Goal: Transaction & Acquisition: Download file/media

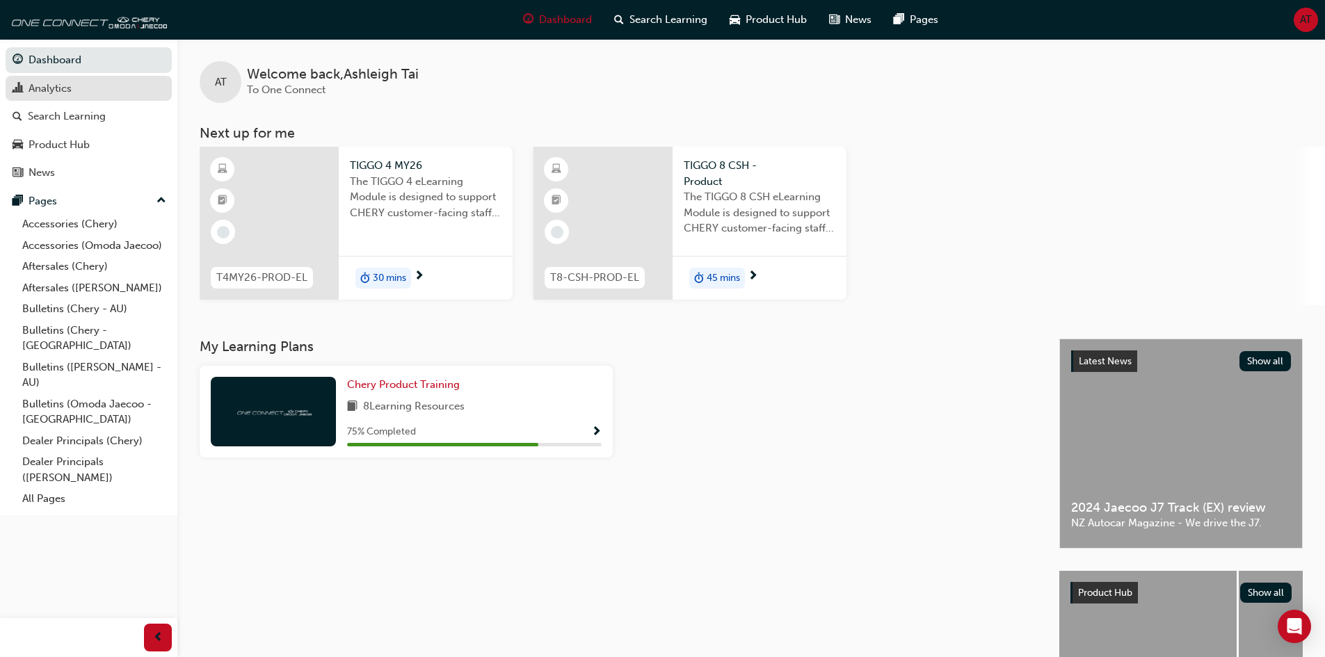
click at [95, 96] on div "Analytics" at bounding box center [89, 88] width 152 height 17
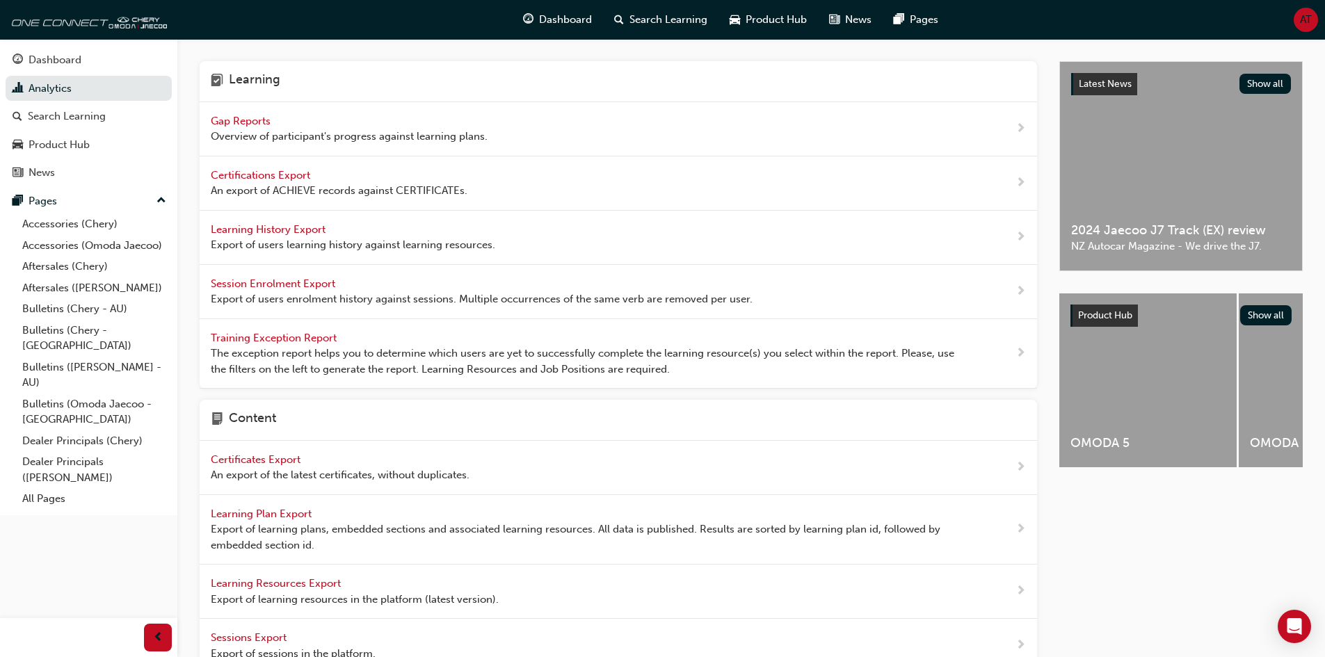
click at [257, 123] on span "Gap Reports" at bounding box center [242, 121] width 63 height 13
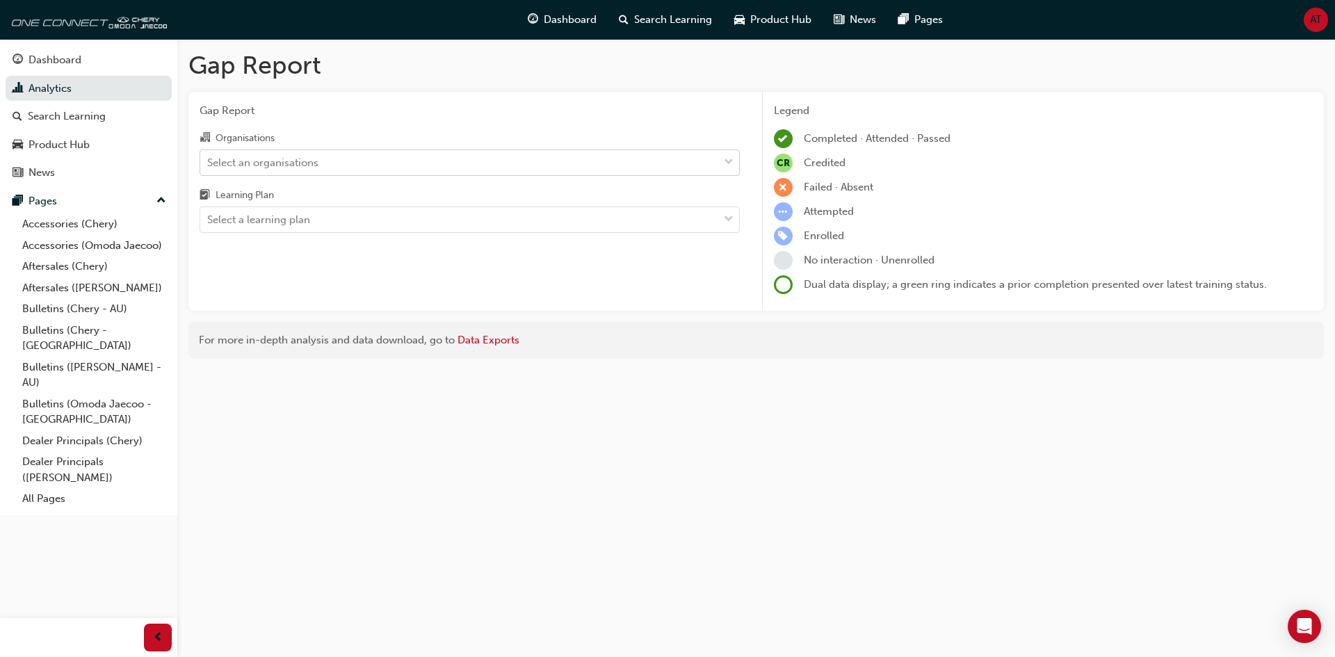
click at [477, 173] on div "Select an organisations" at bounding box center [459, 162] width 518 height 24
click at [209, 168] on input "Organisations Select an organisations" at bounding box center [207, 162] width 1 height 12
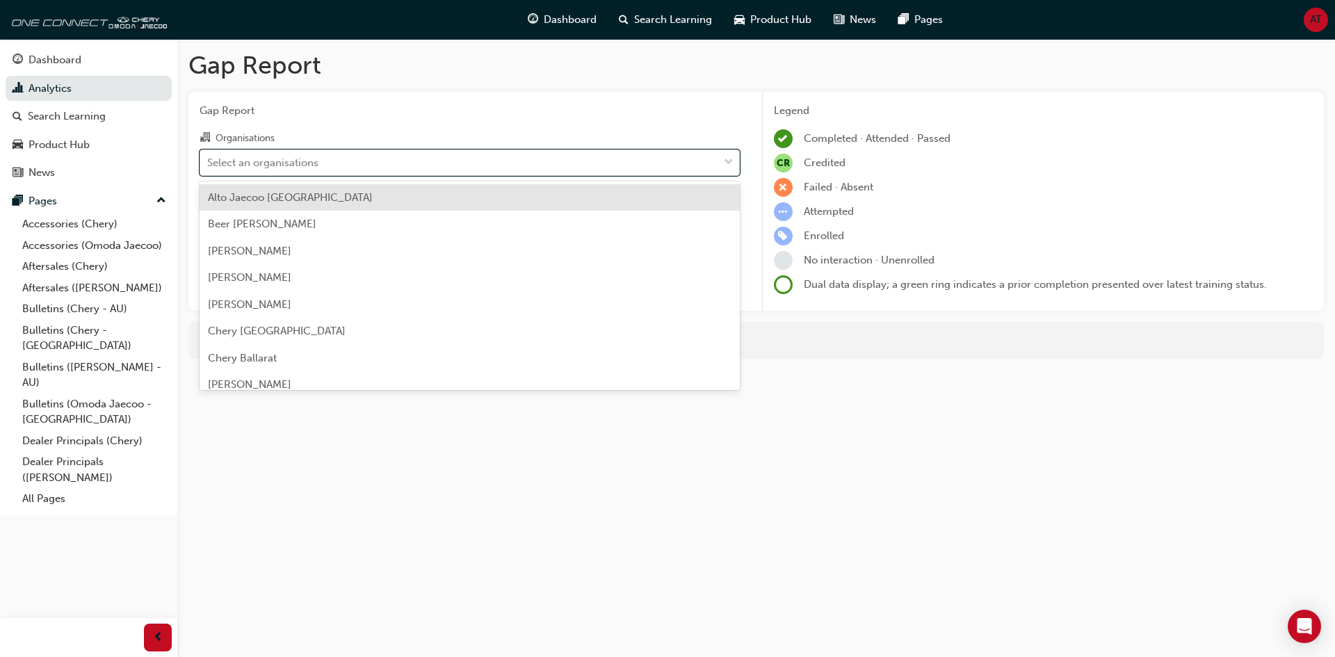
click at [523, 118] on span "Gap Report" at bounding box center [470, 111] width 540 height 16
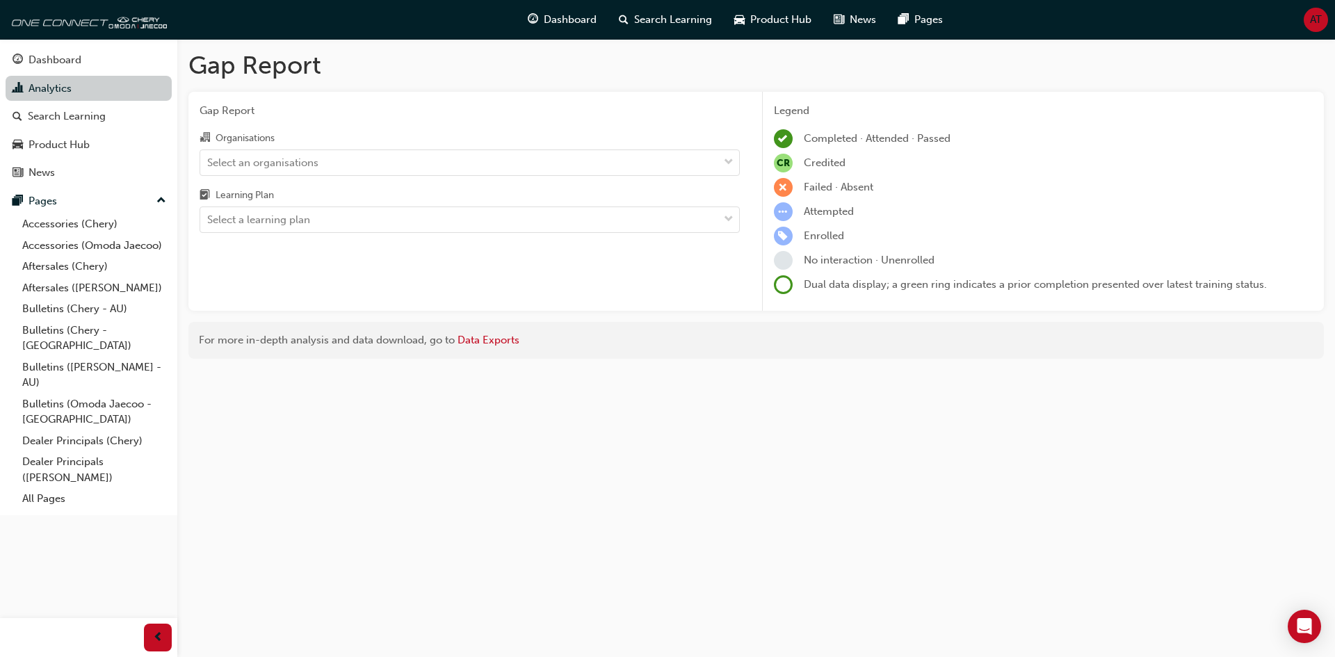
click at [120, 85] on link "Analytics" at bounding box center [89, 89] width 166 height 26
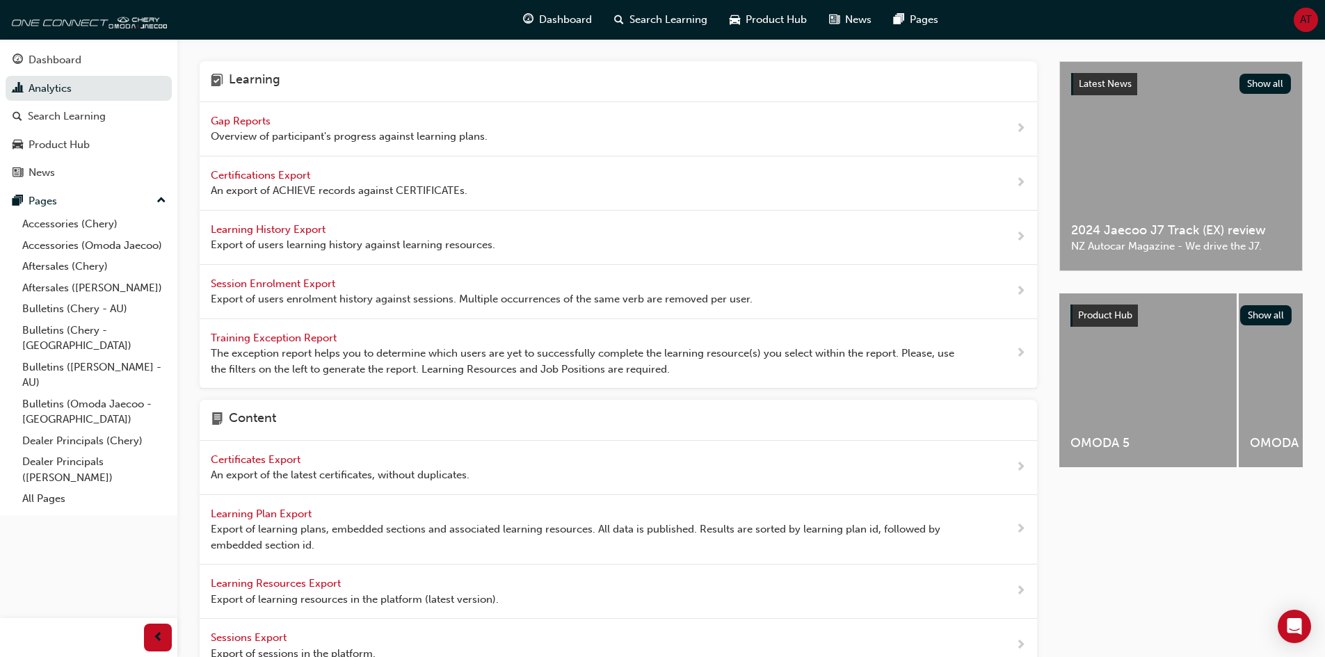
click at [311, 342] on span "Training Exception Report" at bounding box center [275, 338] width 129 height 13
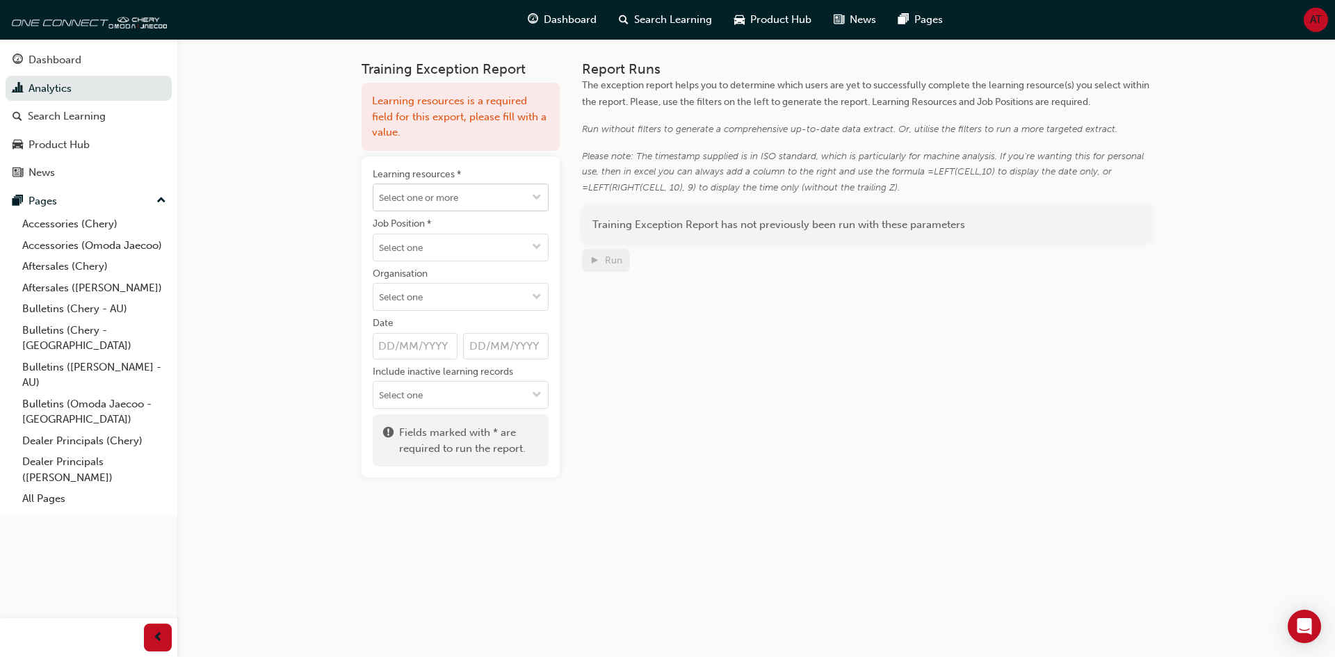
click at [499, 191] on input "Learning resources *" at bounding box center [461, 197] width 175 height 26
click at [629, 307] on div "Report Runs The exception report helps you to determine which users are yet to …" at bounding box center [867, 269] width 570 height 417
click at [652, 313] on div "Report Runs The exception report helps you to determine which users are yet to …" at bounding box center [867, 269] width 570 height 417
click at [446, 393] on input "Include inactive learning records" at bounding box center [461, 395] width 175 height 26
click at [661, 424] on div "Report Runs The exception report helps you to determine which users are yet to …" at bounding box center [867, 269] width 570 height 417
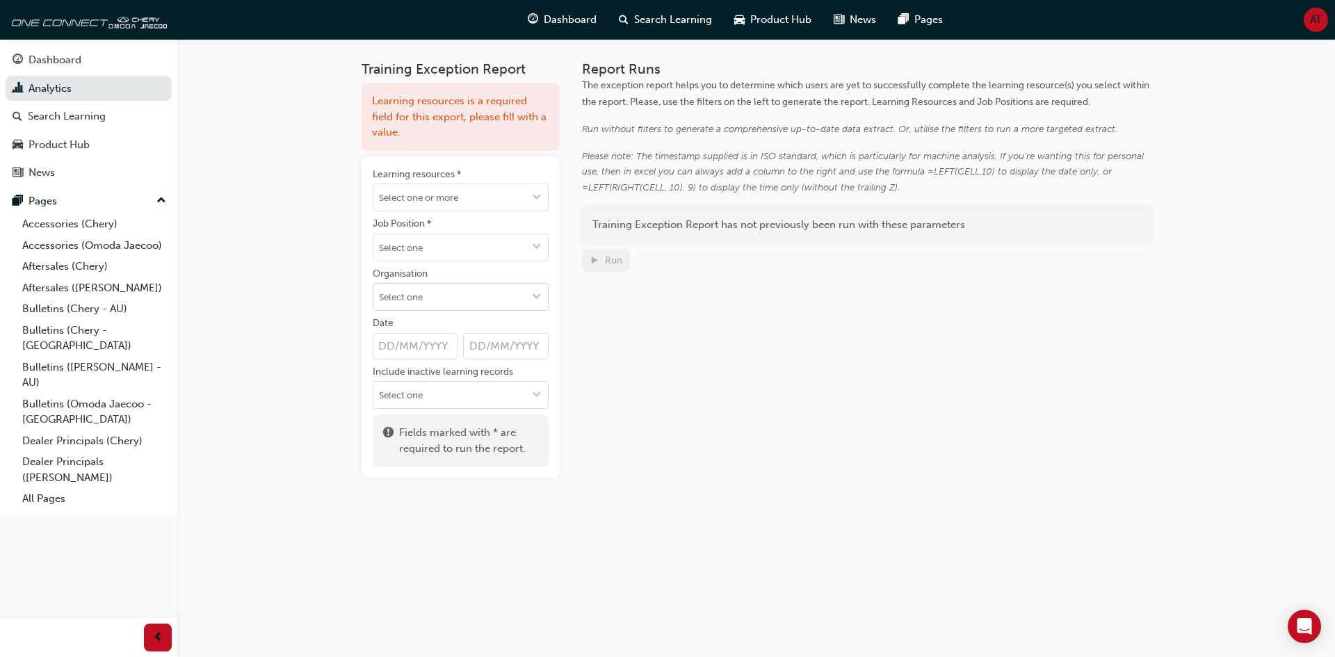
click at [497, 301] on input "Organisation" at bounding box center [461, 297] width 175 height 26
drag, startPoint x: 689, startPoint y: 344, endPoint x: 531, endPoint y: 275, distance: 173.2
click at [689, 345] on div "Report Runs The exception report helps you to determine which users are yet to …" at bounding box center [867, 269] width 570 height 417
click at [459, 242] on input "Job Position *" at bounding box center [461, 247] width 175 height 26
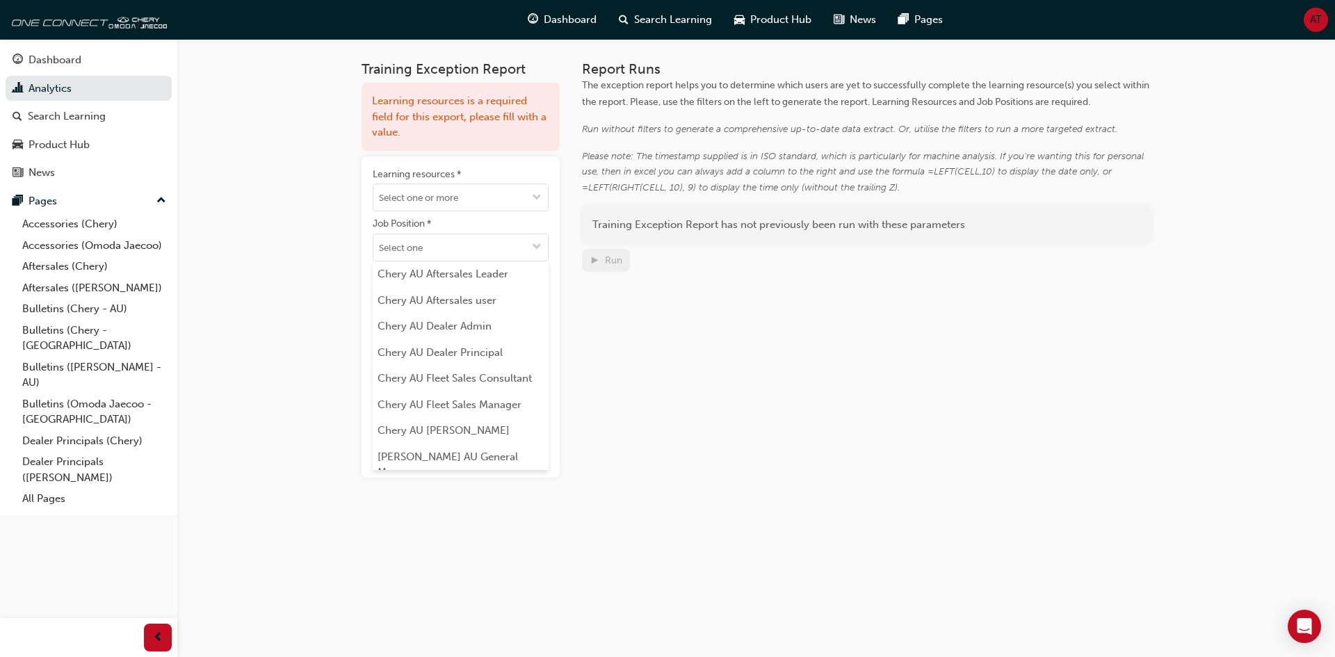
click at [792, 358] on div "Report Runs The exception report helps you to determine which users are yet to …" at bounding box center [867, 269] width 570 height 417
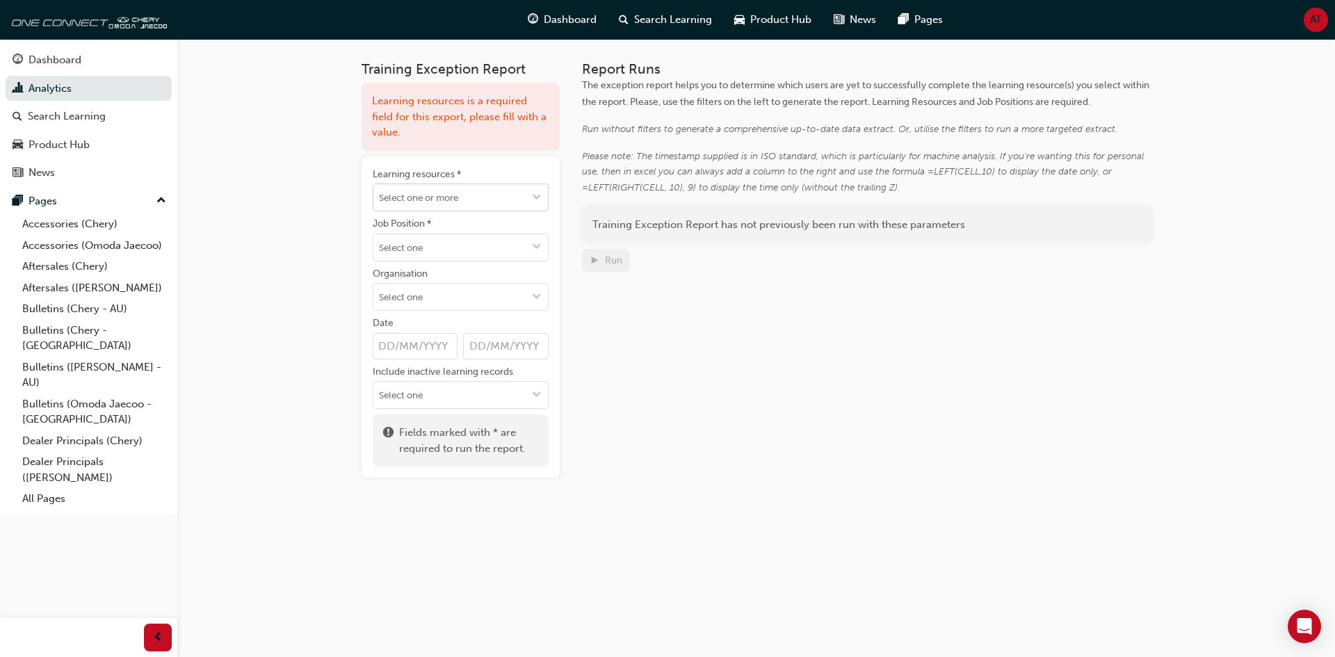
click at [502, 197] on input "Learning resources *" at bounding box center [461, 197] width 175 height 26
click at [716, 355] on div "Report Runs The exception report helps you to determine which users are yet to …" at bounding box center [867, 269] width 570 height 417
click at [57, 83] on link "Analytics" at bounding box center [89, 89] width 166 height 26
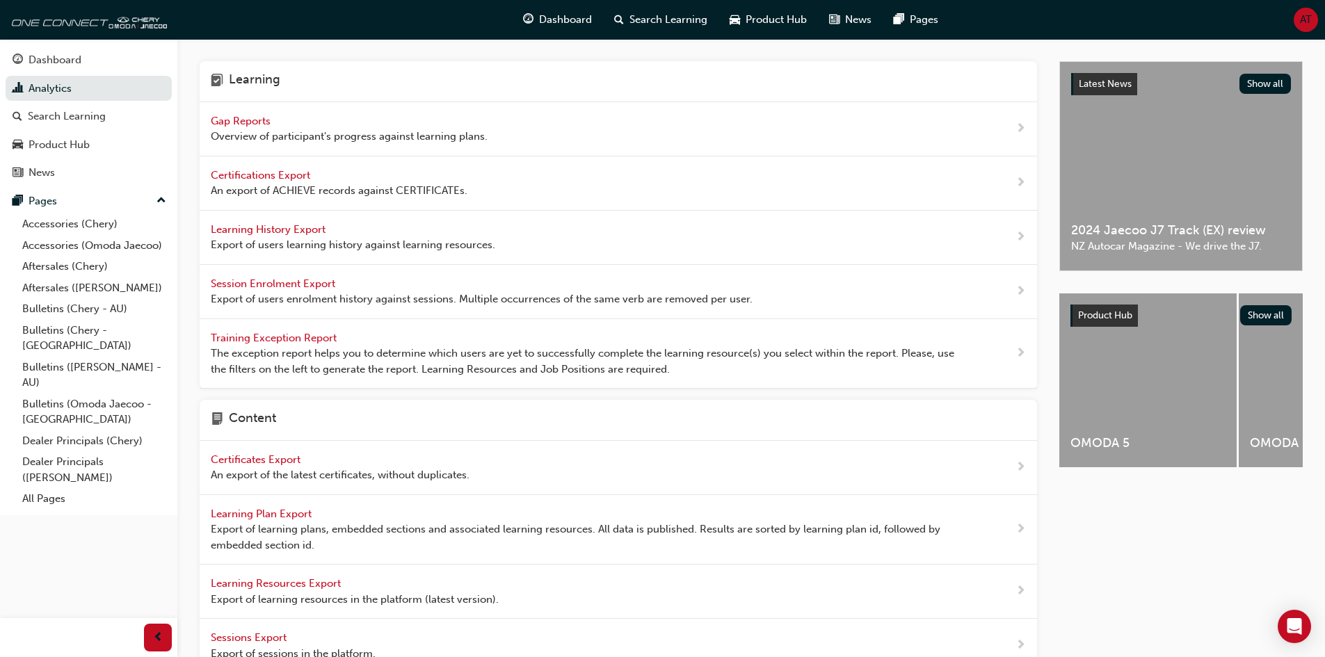
click at [282, 228] on span "Learning History Export" at bounding box center [270, 229] width 118 height 13
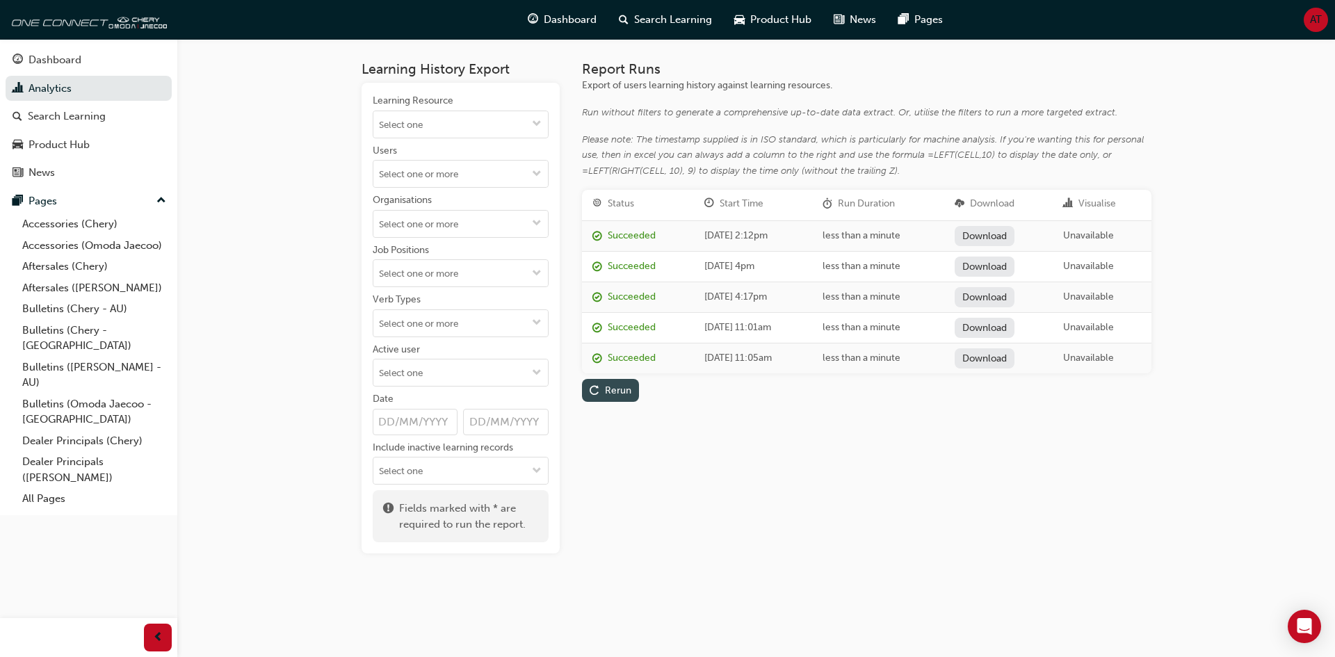
click at [615, 394] on div "Rerun" at bounding box center [618, 391] width 26 height 12
click at [506, 377] on input "Active user" at bounding box center [461, 373] width 175 height 26
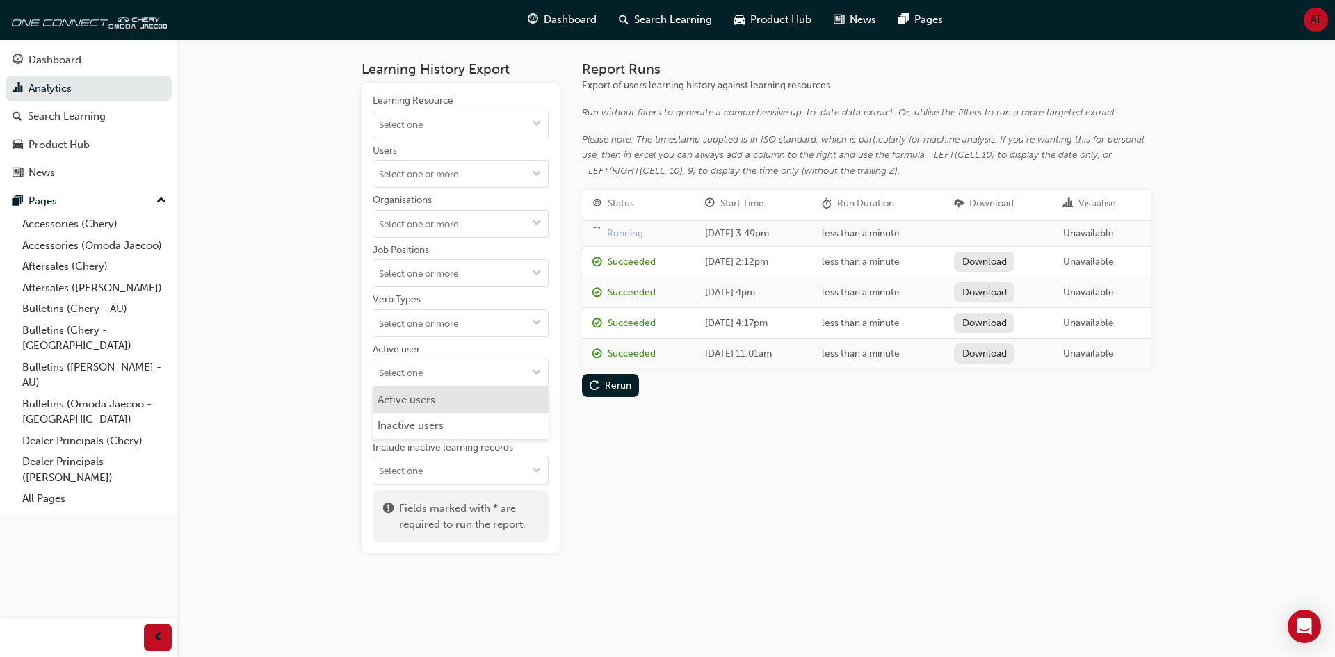
click at [484, 405] on li "Active users" at bounding box center [461, 400] width 176 height 26
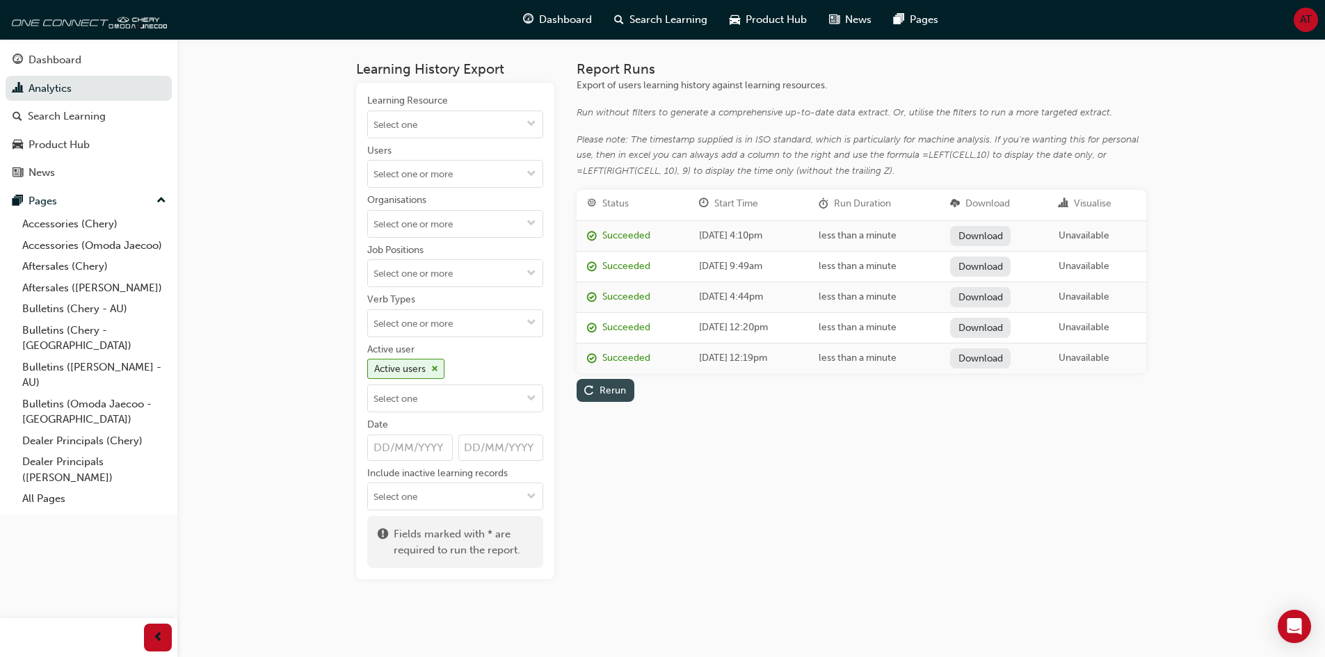
click at [608, 394] on div "Rerun" at bounding box center [613, 391] width 26 height 12
click at [503, 127] on input "Learning Resource" at bounding box center [455, 124] width 175 height 26
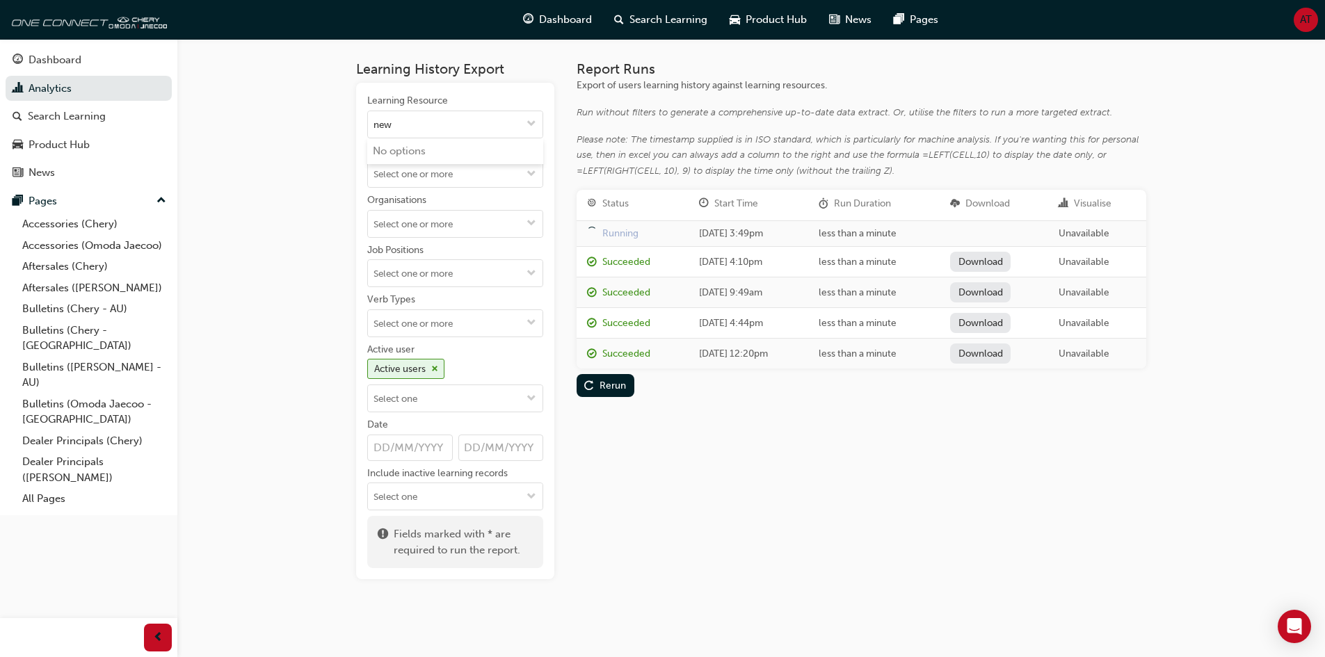
click at [776, 475] on div "Report Runs Export of users learning history against learning resources. Run wi…" at bounding box center [862, 320] width 570 height 518
drag, startPoint x: 64, startPoint y: 85, endPoint x: 58, endPoint y: 63, distance: 22.3
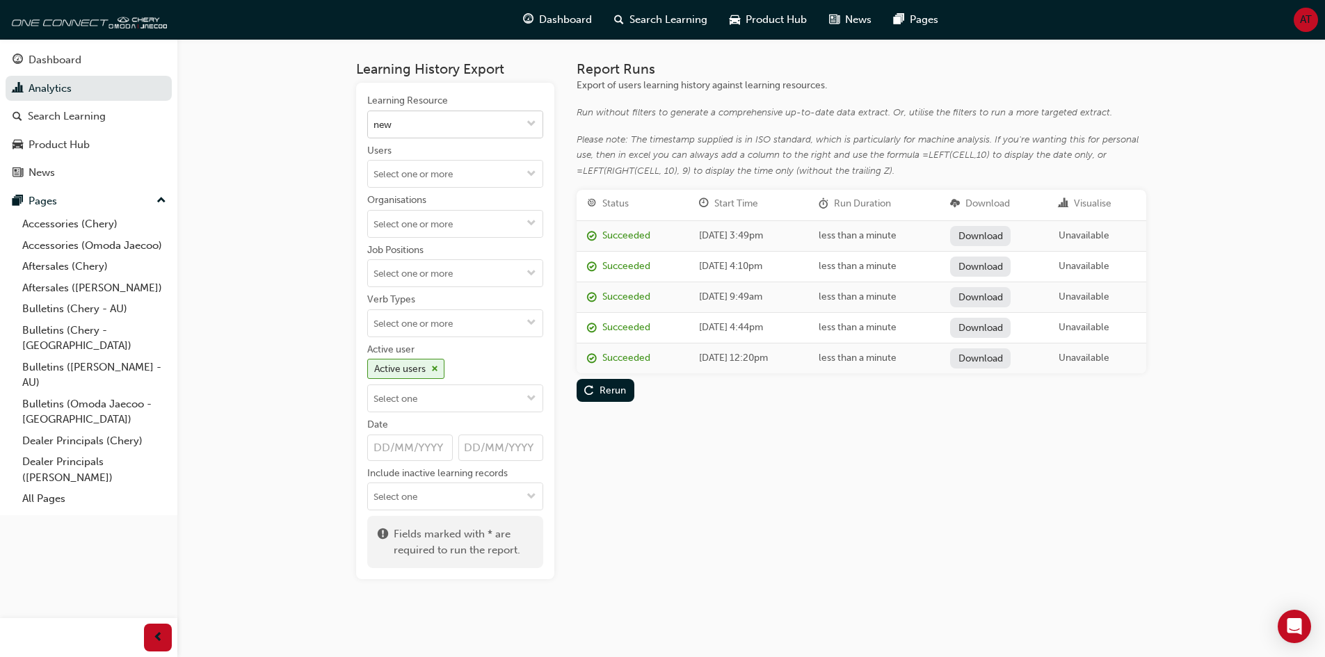
click at [488, 129] on input "new" at bounding box center [455, 124] width 175 height 26
drag, startPoint x: 501, startPoint y: 120, endPoint x: 289, endPoint y: 114, distance: 211.5
click at [290, 114] on div "Learning History Export Learning Resource new No options Users Organisations Jo…" at bounding box center [662, 329] width 1325 height 659
type input "csh"
click at [493, 167] on div "T8-CSH-PROD-EL LIVE" at bounding box center [456, 167] width 166 height 17
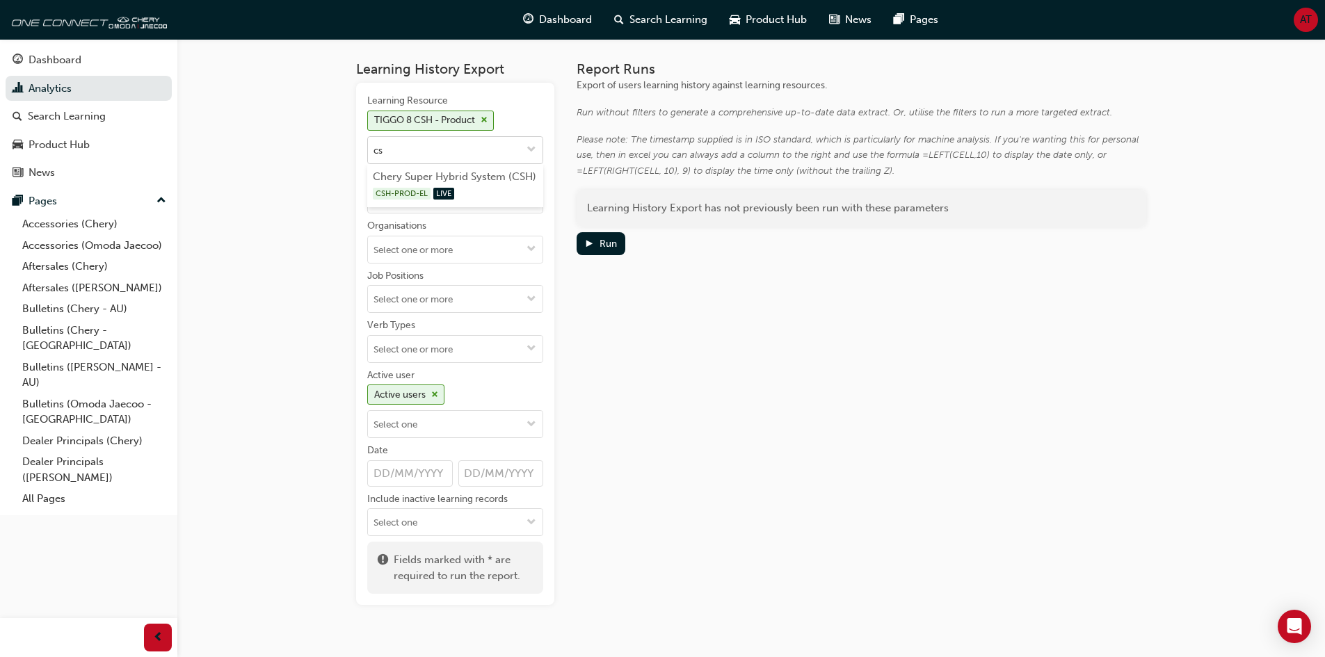
type input "c"
type input "i"
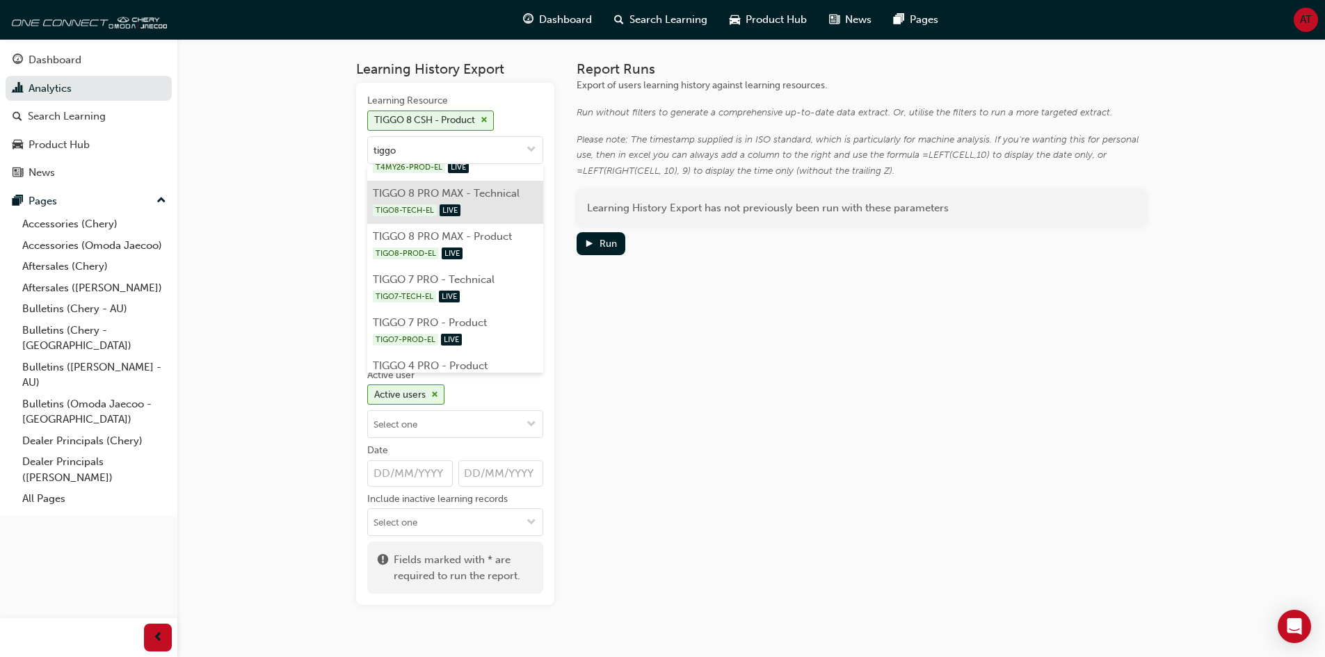
scroll to position [50, 0]
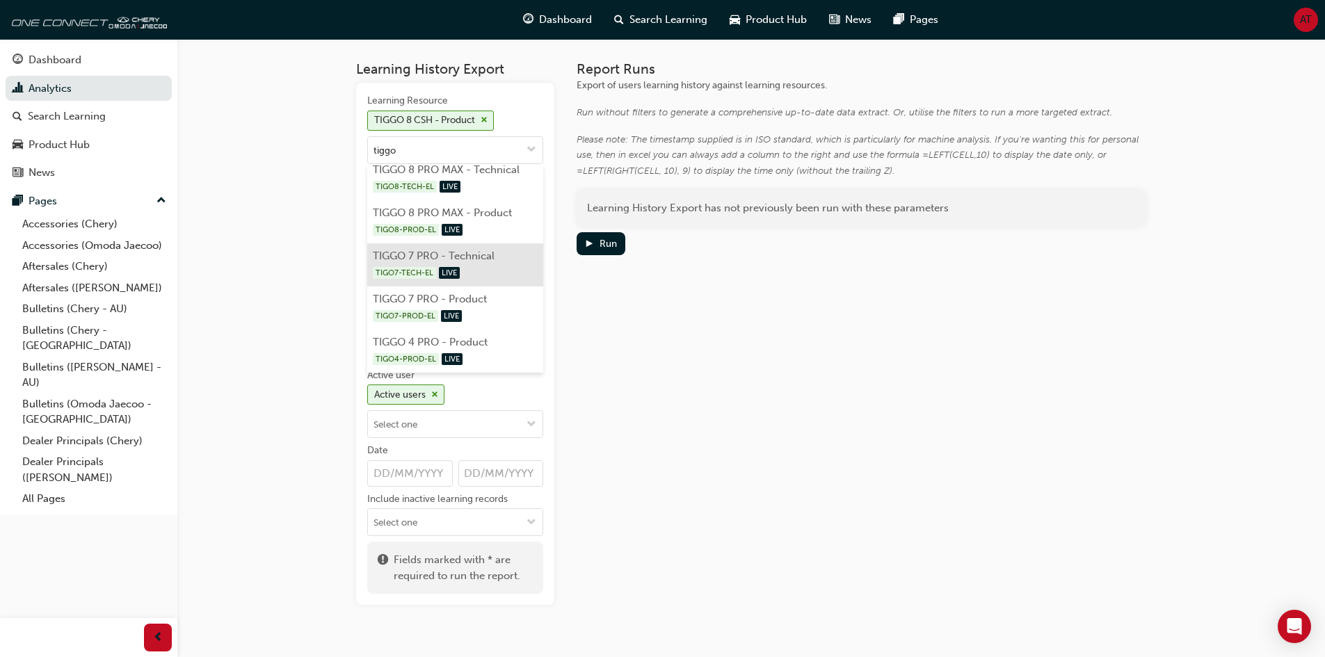
type input "tiggo"
click at [792, 348] on div "Report Runs Export of users learning history against learning resources. Run wi…" at bounding box center [862, 333] width 570 height 544
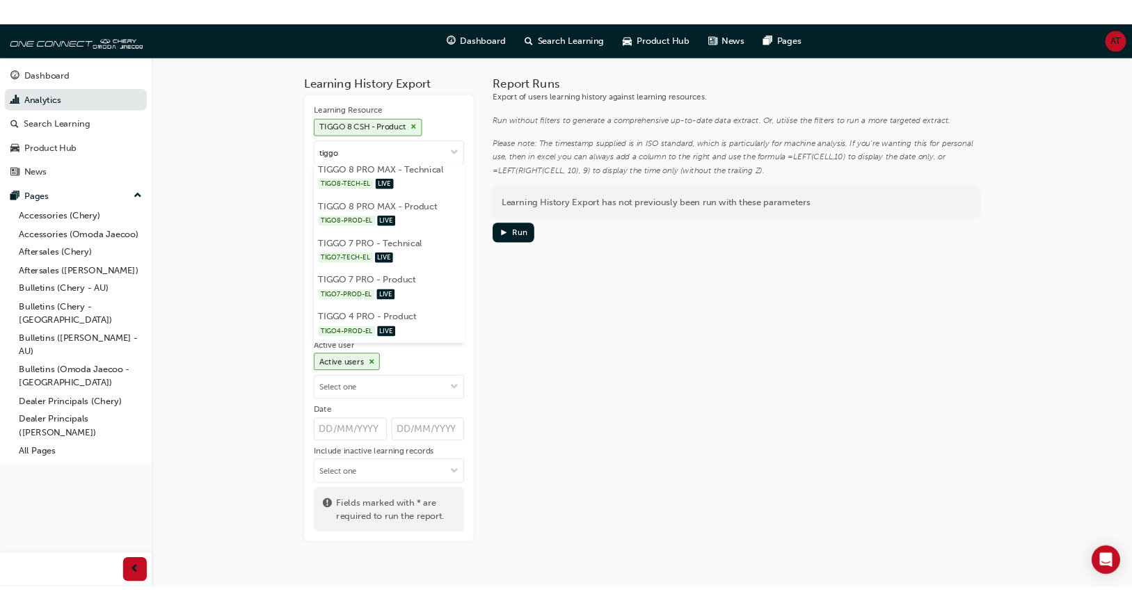
scroll to position [0, 0]
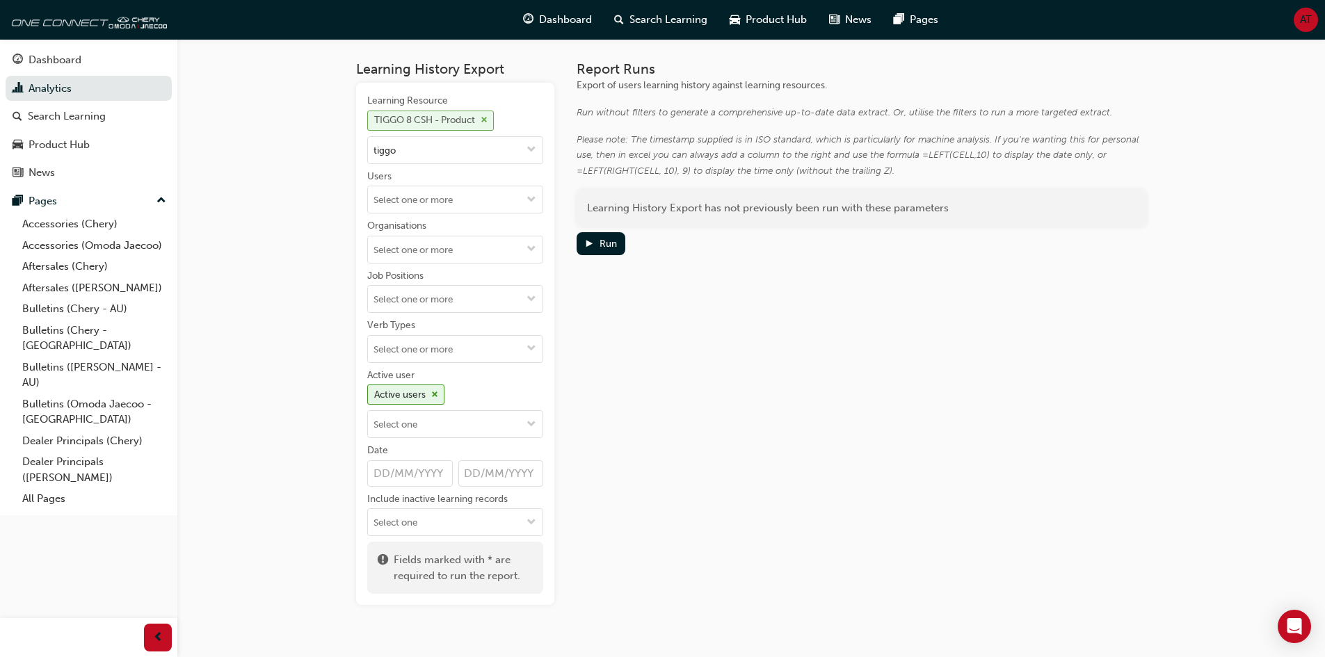
click at [488, 119] on span "cross-icon" at bounding box center [484, 120] width 7 height 8
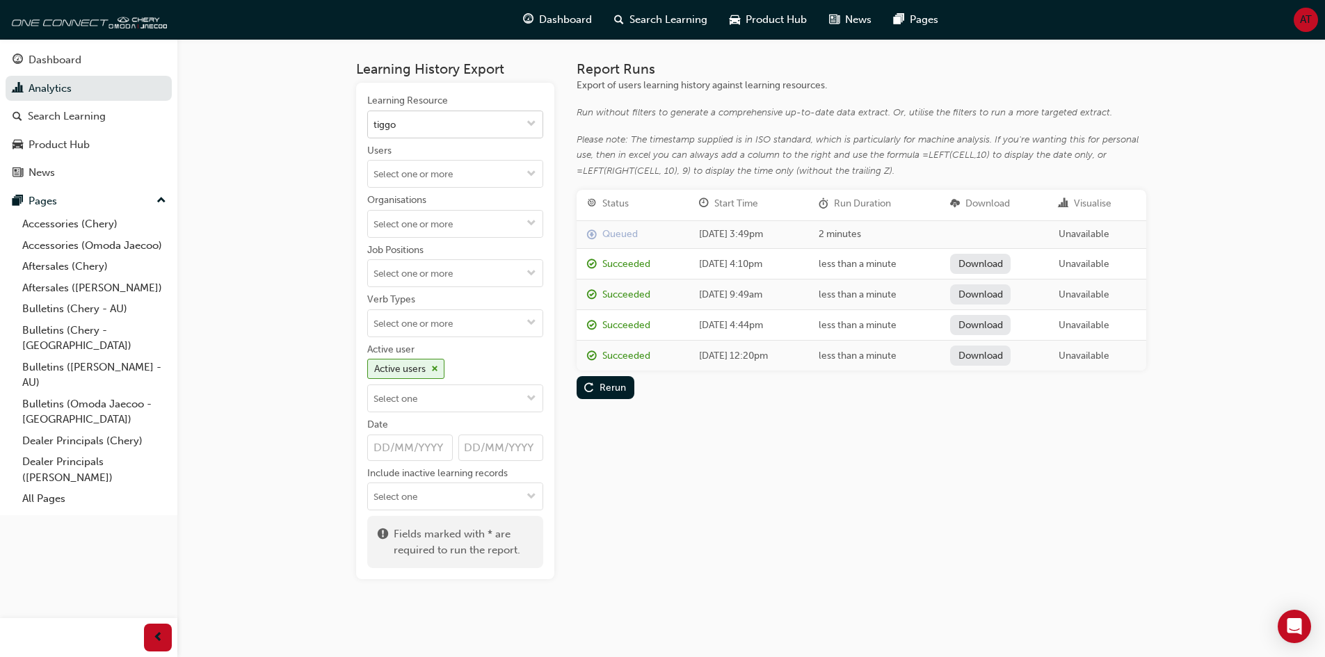
click at [531, 125] on span "down-icon" at bounding box center [532, 125] width 10 height 12
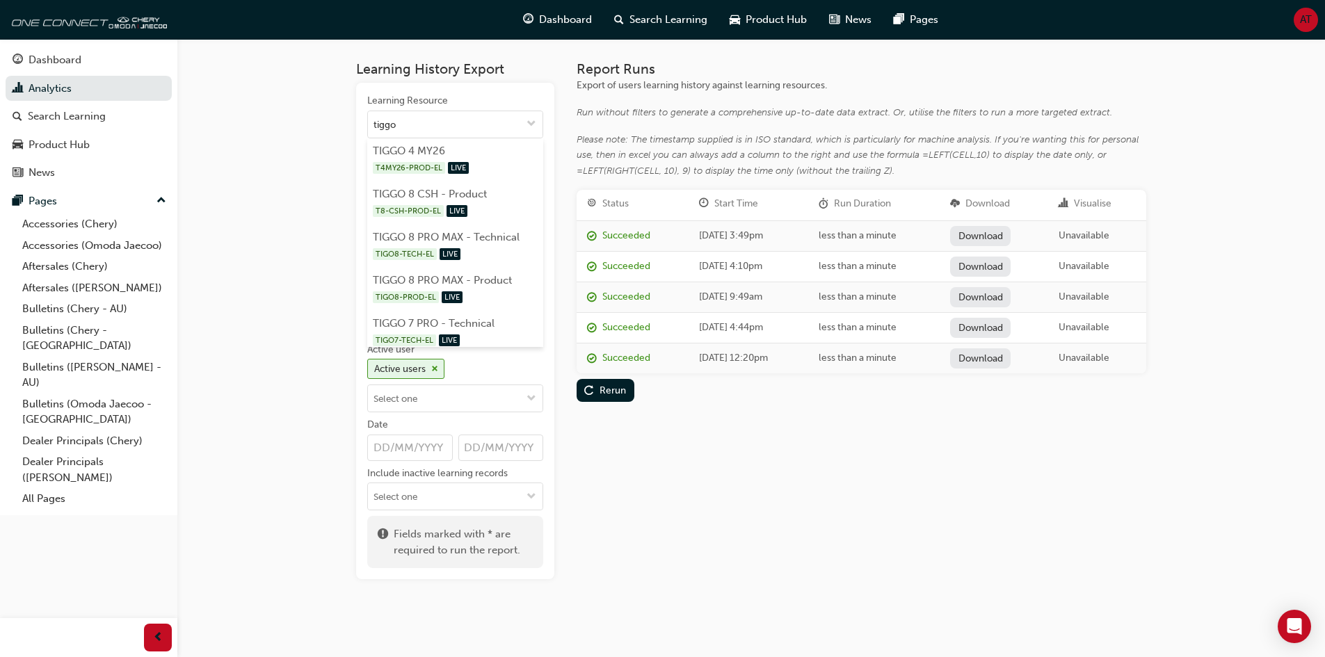
click at [749, 476] on div "Report Runs Export of users learning history against learning resources. Run wi…" at bounding box center [862, 320] width 570 height 518
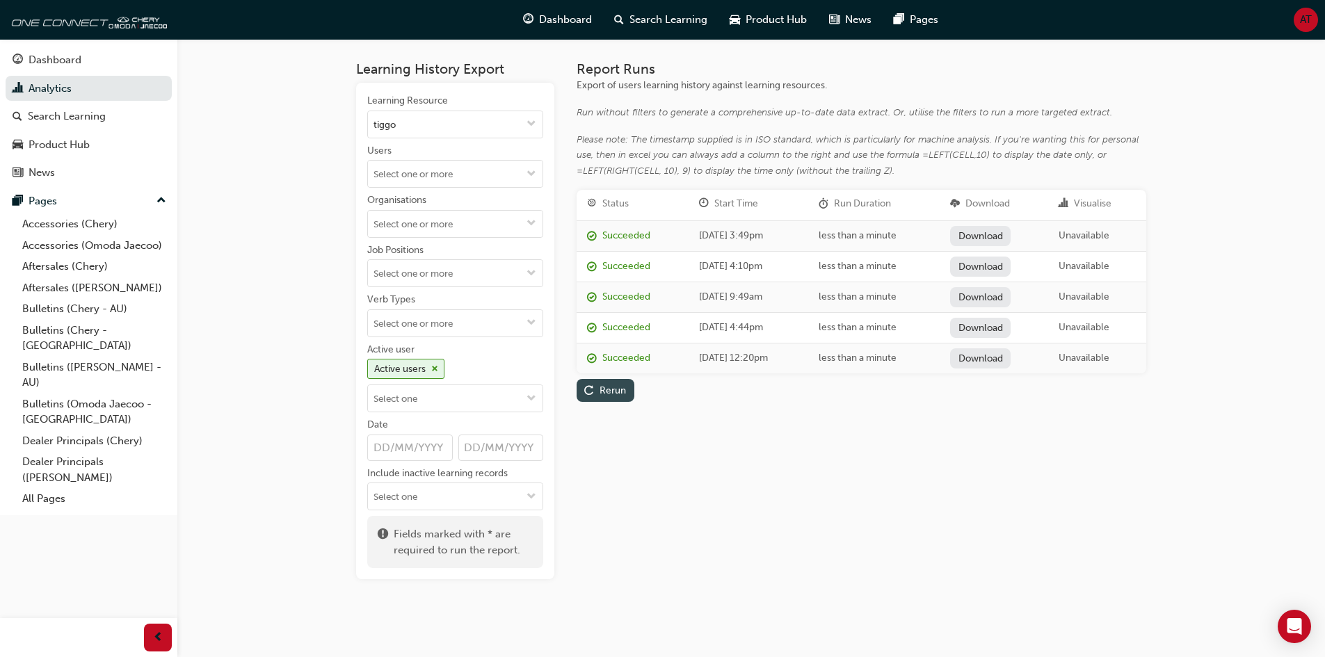
click at [613, 394] on div "Rerun" at bounding box center [613, 391] width 26 height 12
drag, startPoint x: 616, startPoint y: 451, endPoint x: 611, endPoint y: 406, distance: 44.8
click at [616, 451] on div "Report Runs Export of users learning history against learning resources. Run wi…" at bounding box center [862, 320] width 570 height 518
click at [607, 397] on button "Rerun" at bounding box center [606, 390] width 58 height 23
click at [1009, 232] on link "Download" at bounding box center [978, 236] width 61 height 20
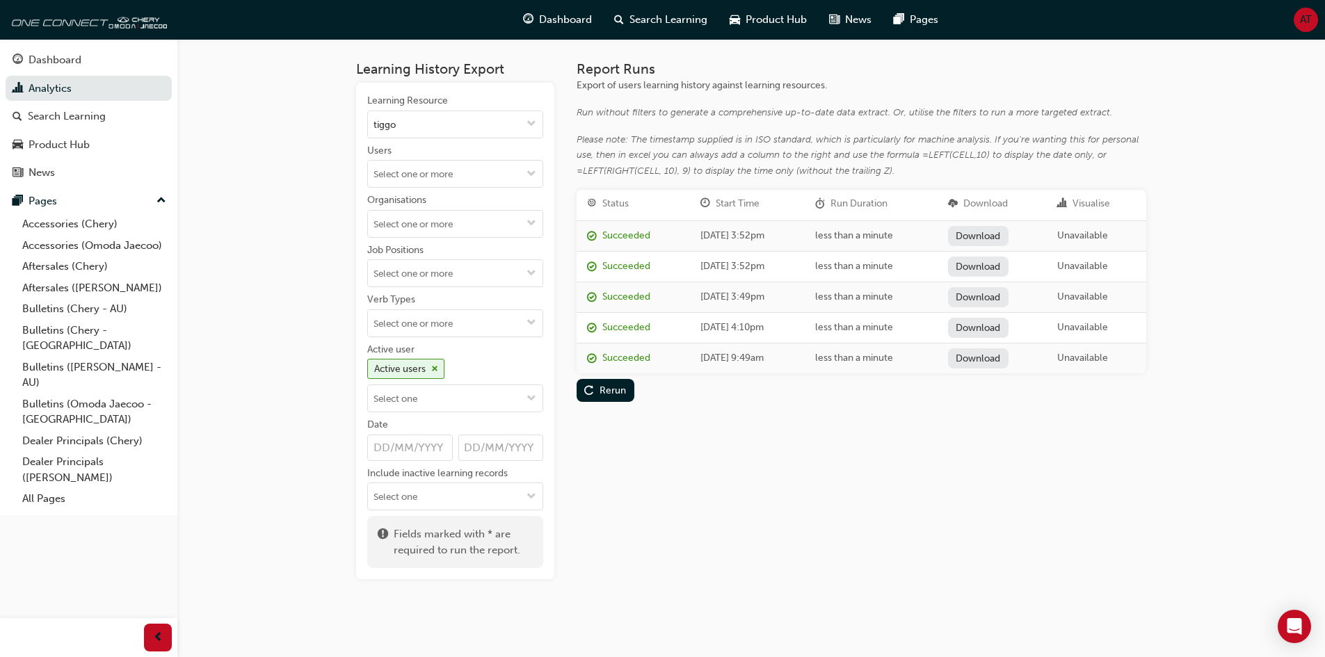
click at [1008, 540] on div "Report Runs Export of users learning history against learning resources. Run wi…" at bounding box center [862, 320] width 570 height 518
click at [437, 371] on span "cross-icon" at bounding box center [434, 369] width 7 height 8
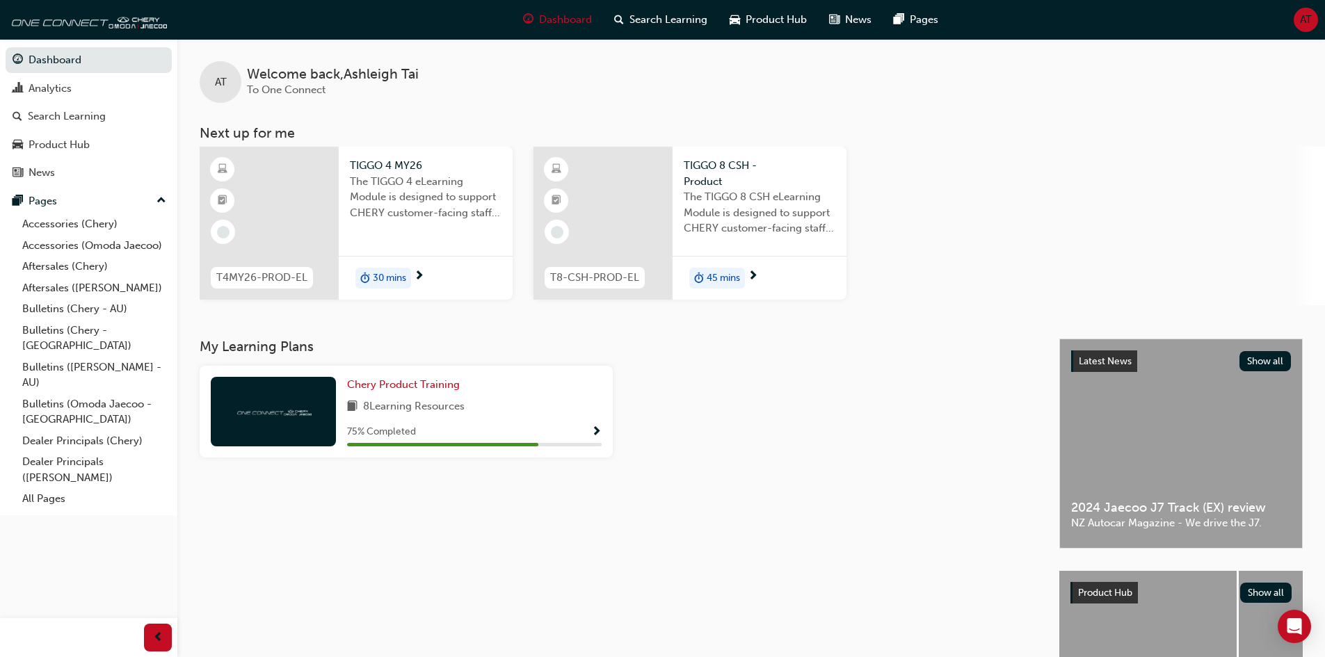
click at [600, 432] on span "Show Progress" at bounding box center [596, 432] width 10 height 13
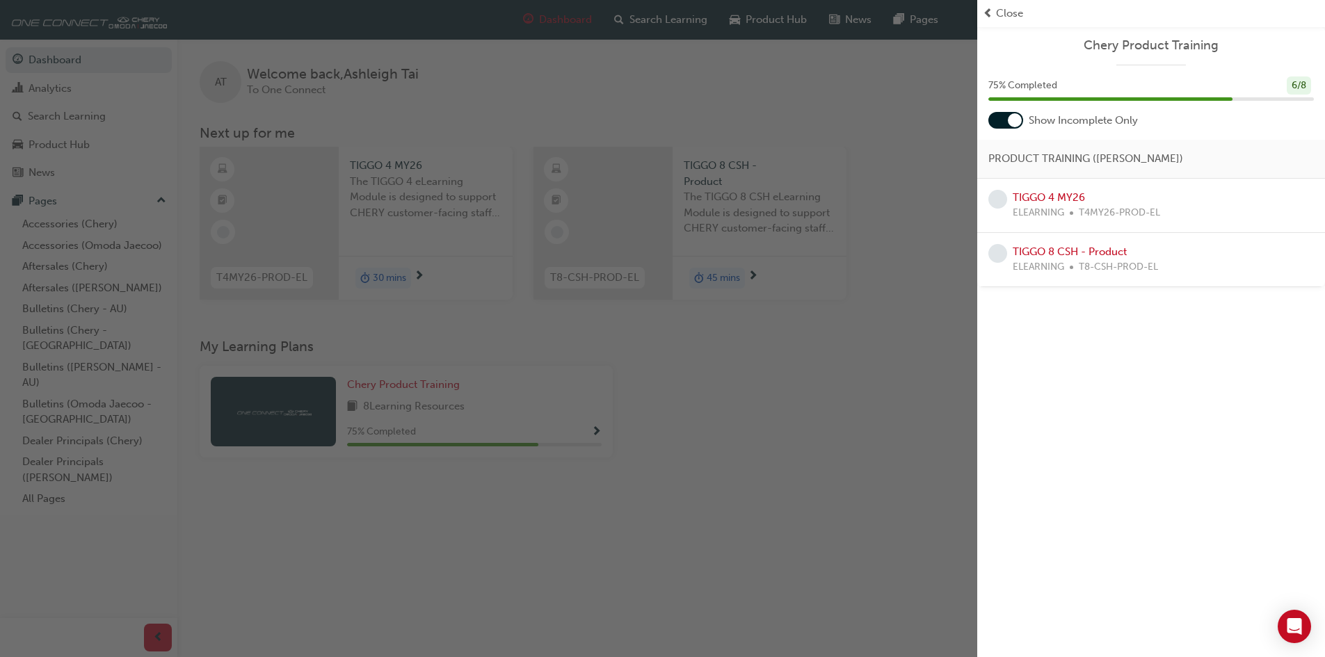
click at [1018, 120] on div at bounding box center [1015, 120] width 14 height 14
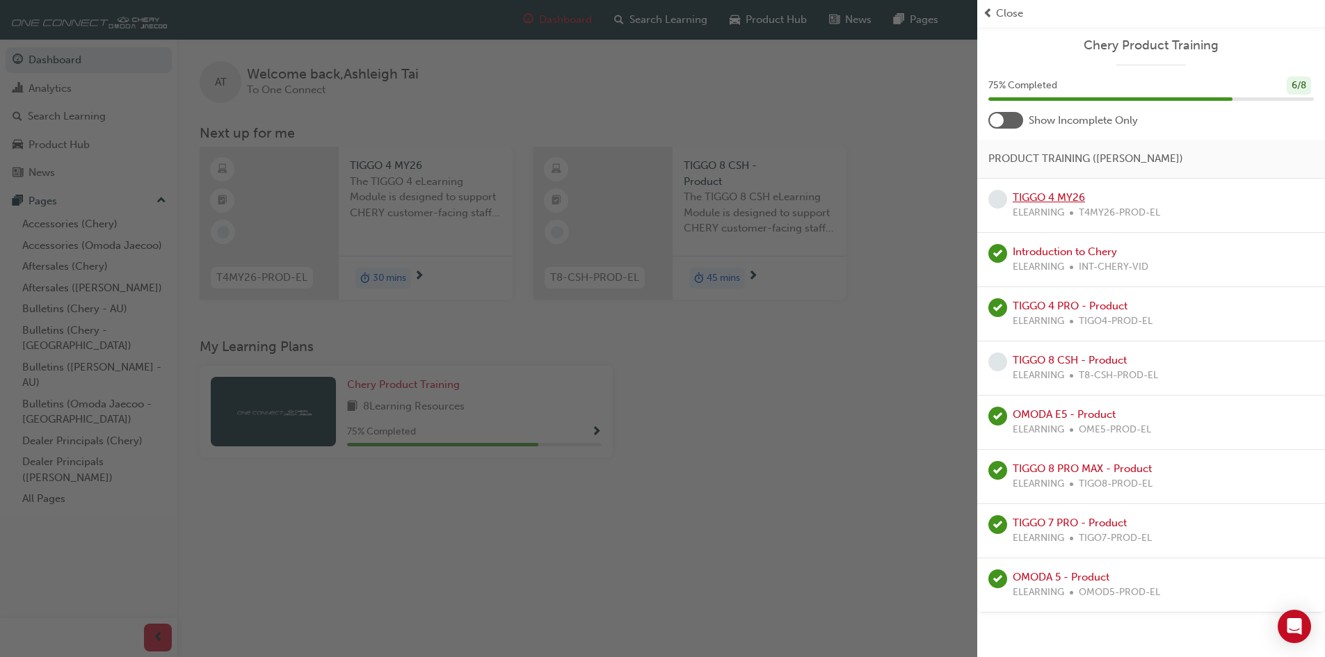
click at [1050, 199] on link "TIGGO 4 MY26" at bounding box center [1049, 197] width 72 height 13
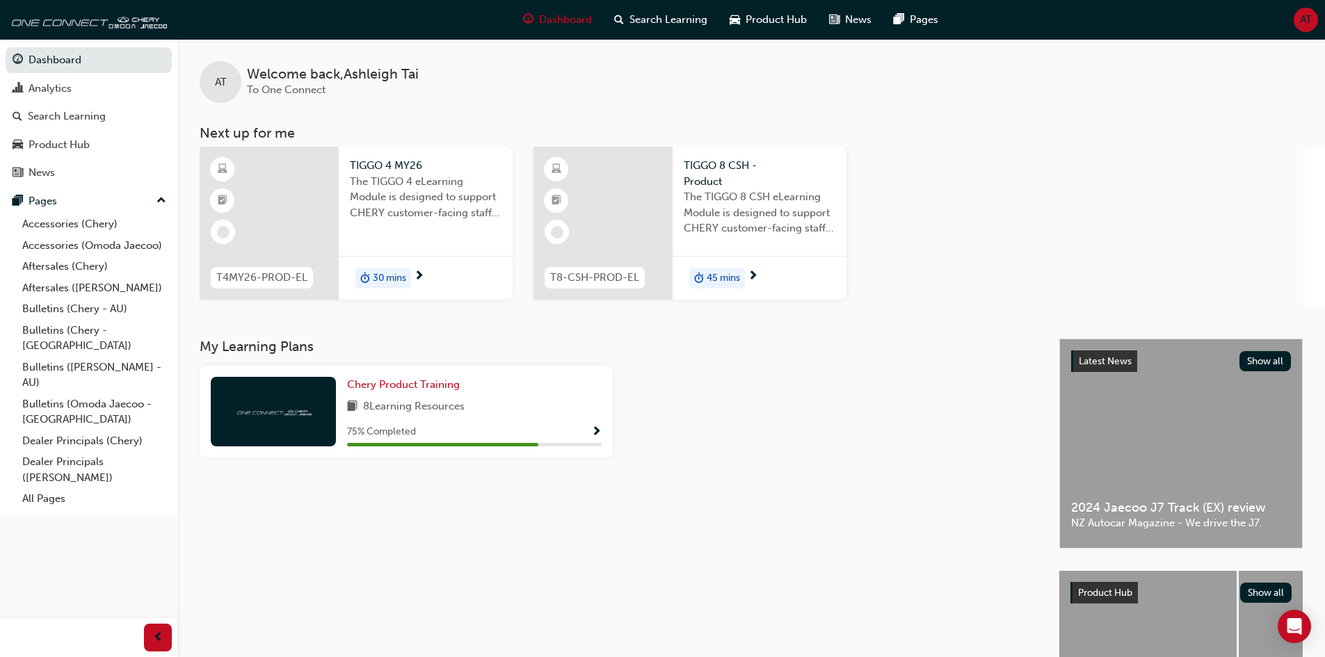
click at [596, 430] on span "Show Progress" at bounding box center [596, 432] width 10 height 13
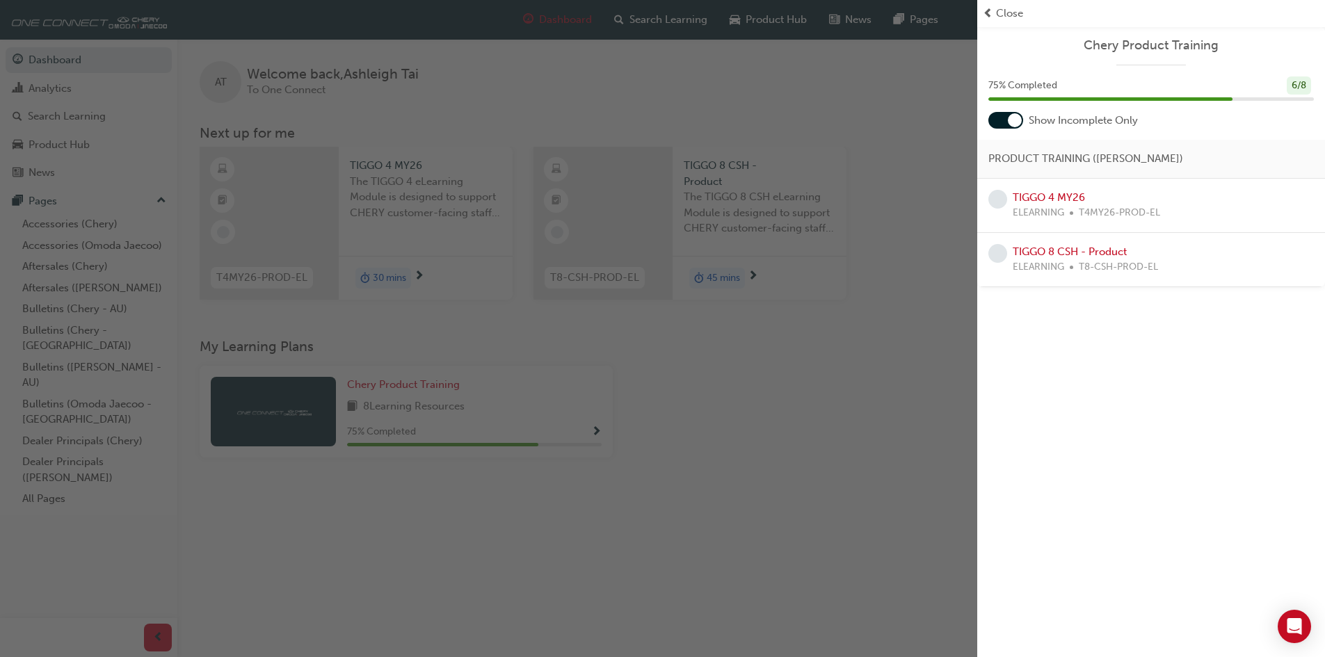
click at [1013, 120] on div at bounding box center [1015, 120] width 14 height 14
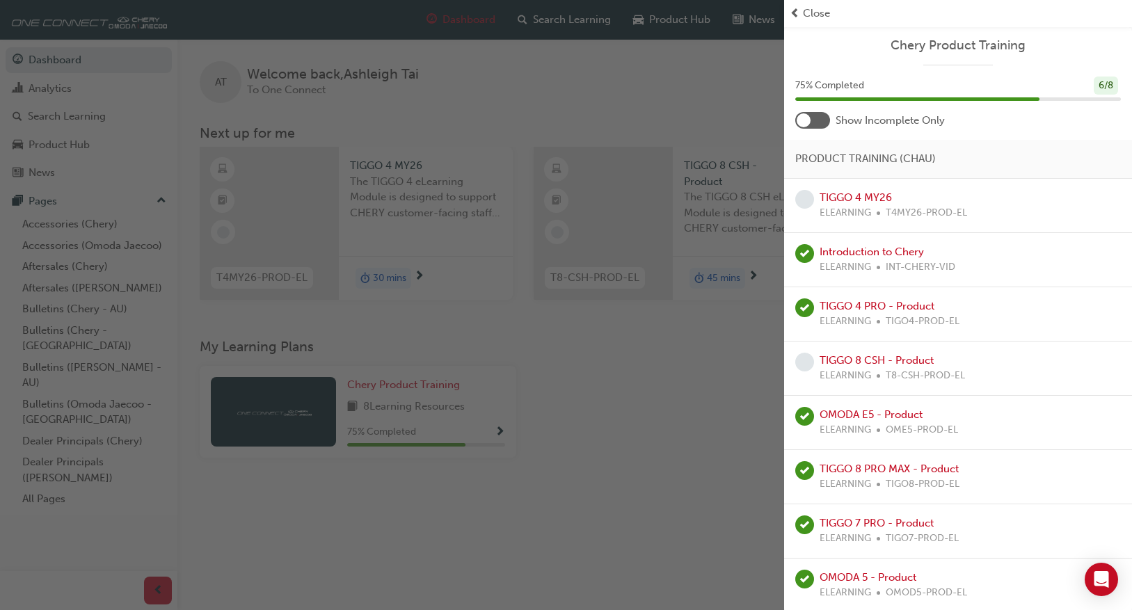
click at [626, 343] on div "button" at bounding box center [392, 305] width 784 height 610
